Goal: Information Seeking & Learning: Learn about a topic

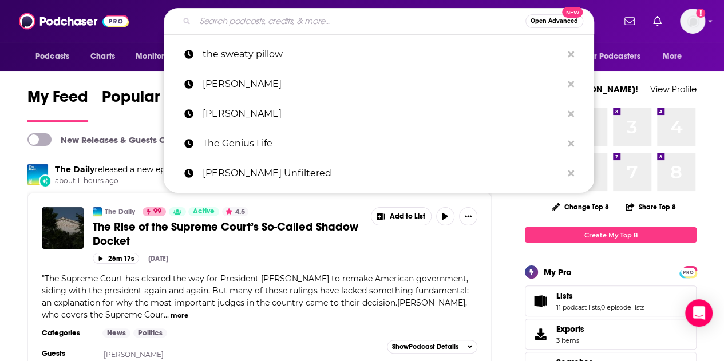
click at [350, 17] on input "Search podcasts, credits, & more..." at bounding box center [360, 21] width 330 height 18
paste input "First of All"
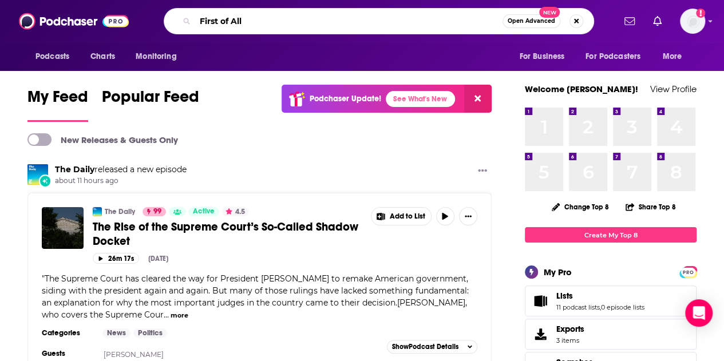
type input "First of All"
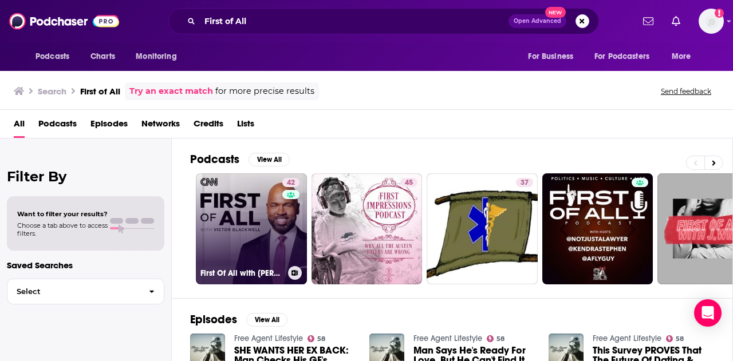
click at [248, 211] on link "42 First Of All with [PERSON_NAME]" at bounding box center [251, 228] width 111 height 111
